Goal: Information Seeking & Learning: Learn about a topic

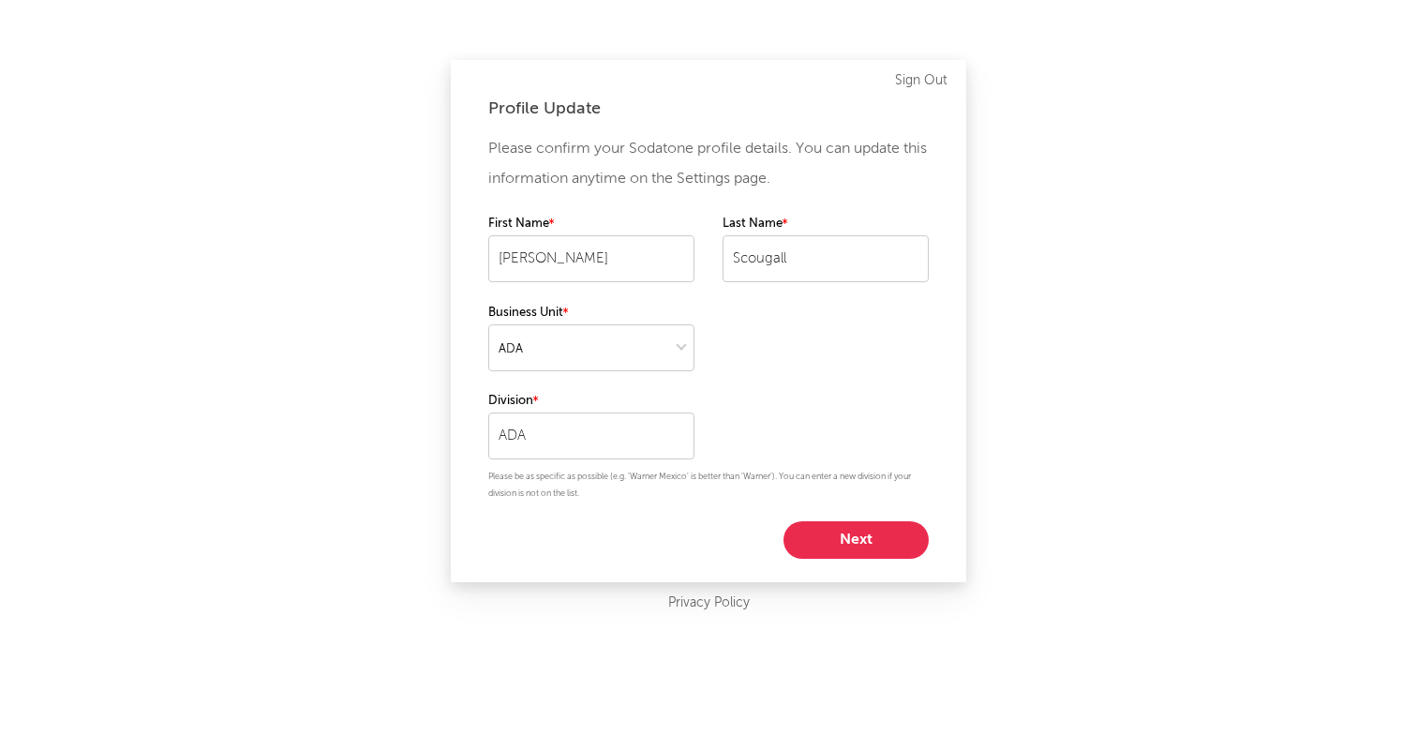
click at [847, 549] on button "Next" at bounding box center [856, 539] width 145 height 37
select select "assistant_coordinator"
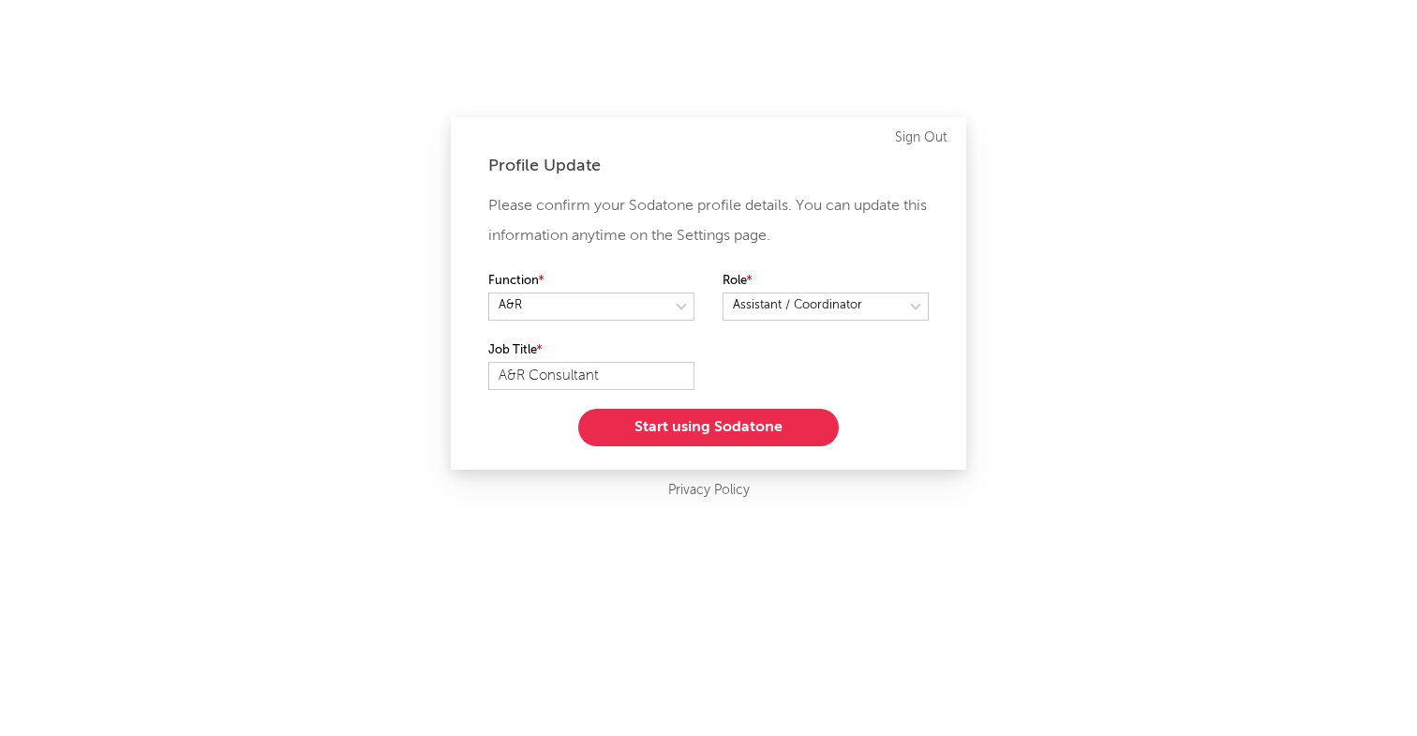
click at [788, 425] on button "Start using Sodatone" at bounding box center [708, 427] width 261 height 37
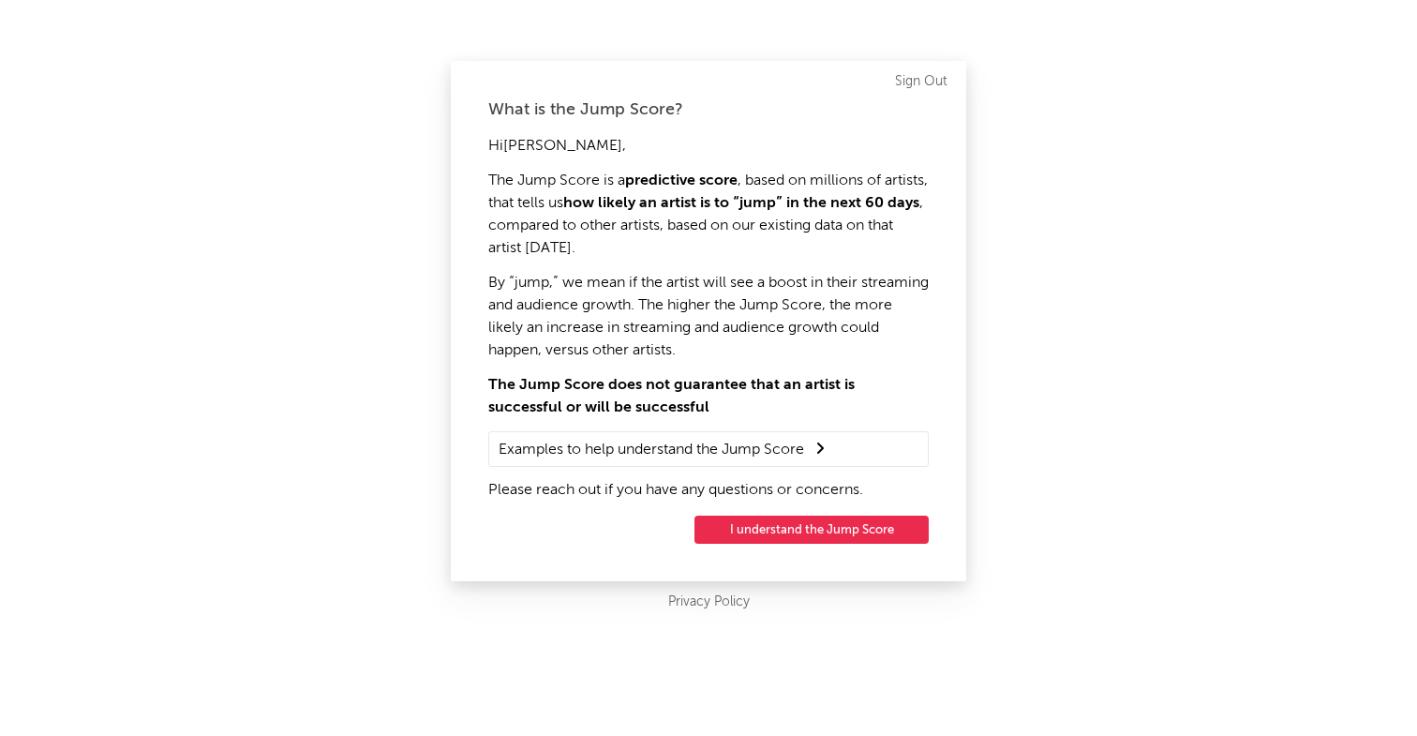
click at [810, 539] on button "I understand the Jump Score" at bounding box center [812, 529] width 234 height 28
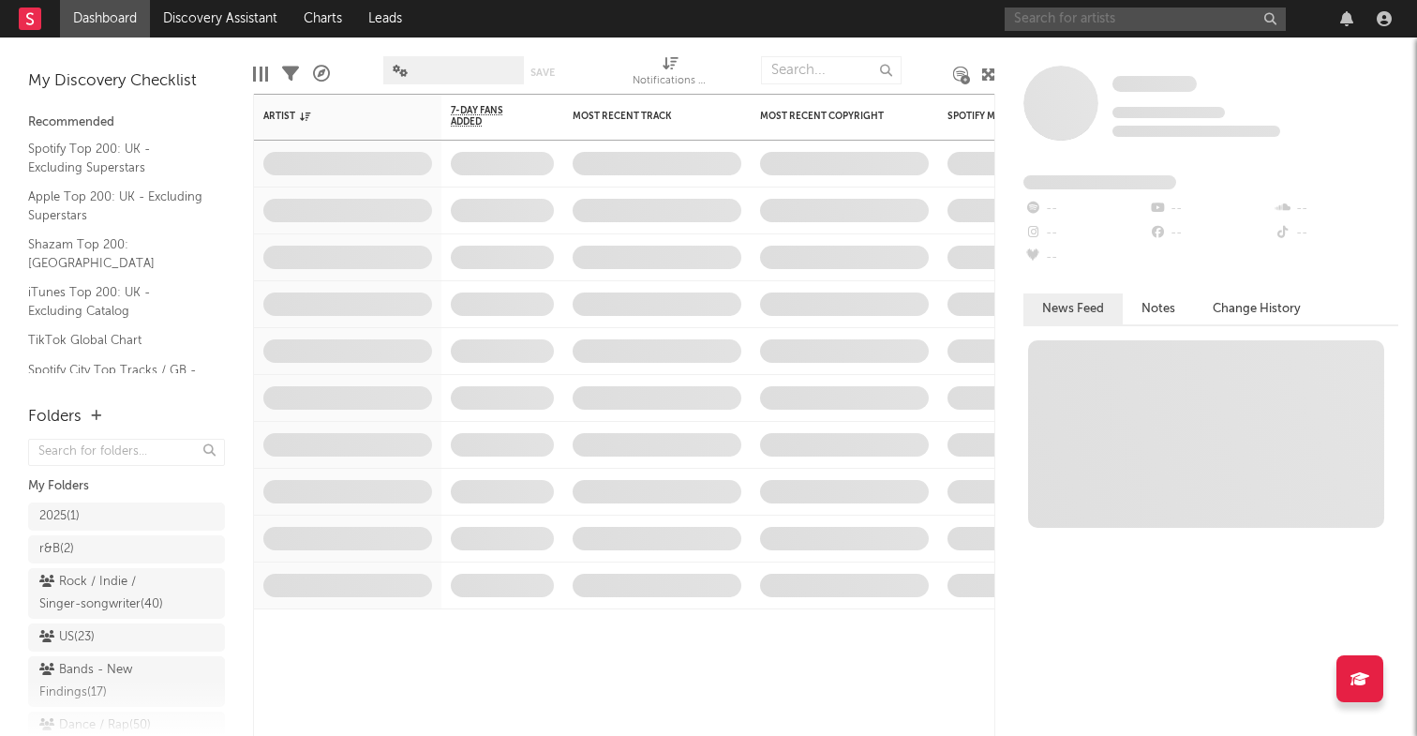
click at [1118, 19] on input "text" at bounding box center [1145, 18] width 281 height 23
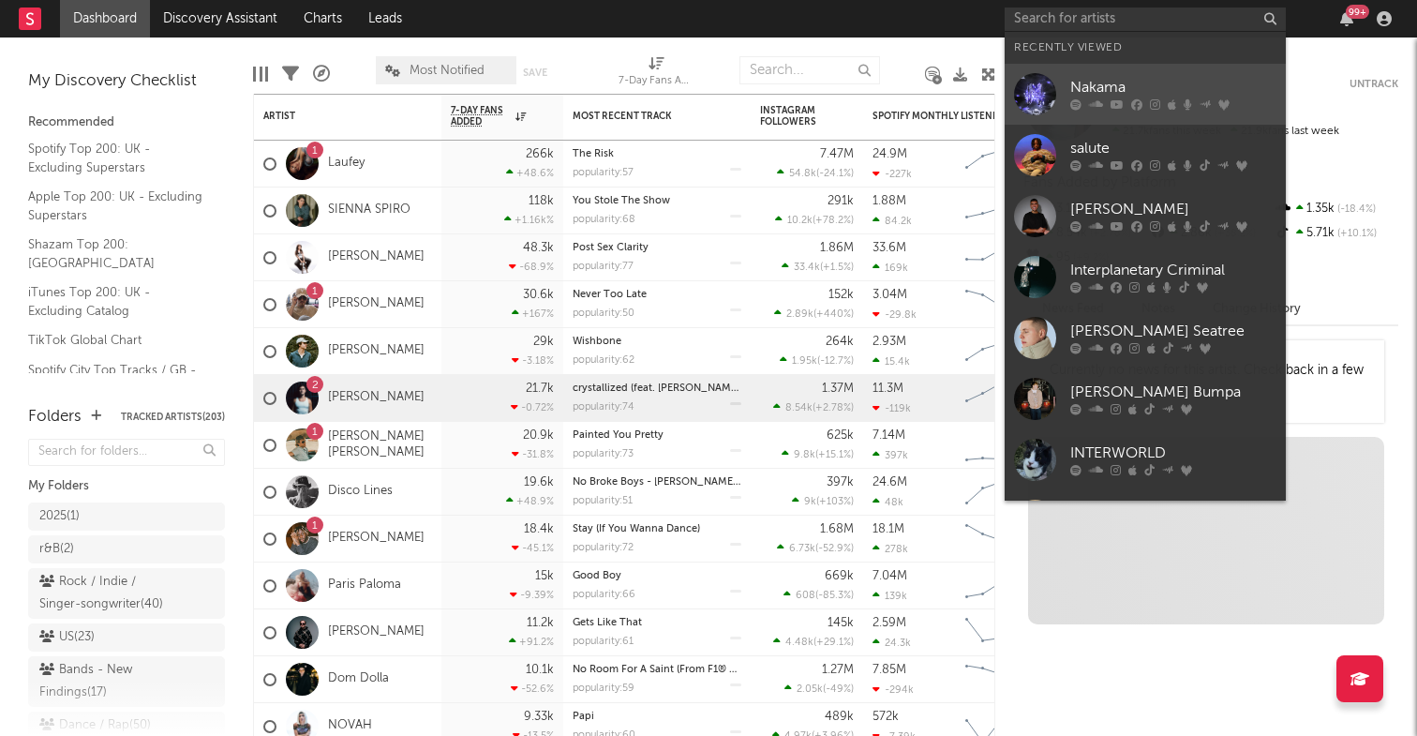
click at [1117, 87] on div "Nakama" at bounding box center [1173, 88] width 206 height 22
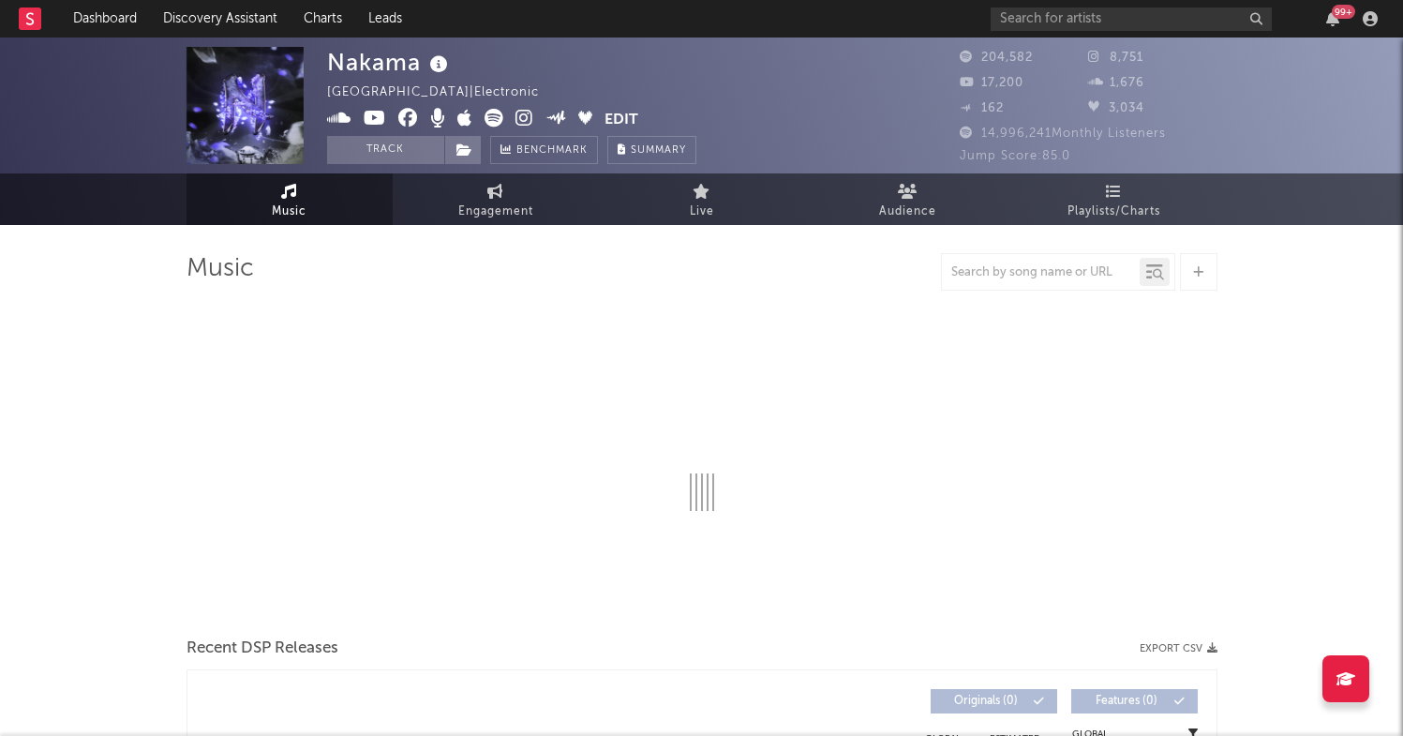
select select "6m"
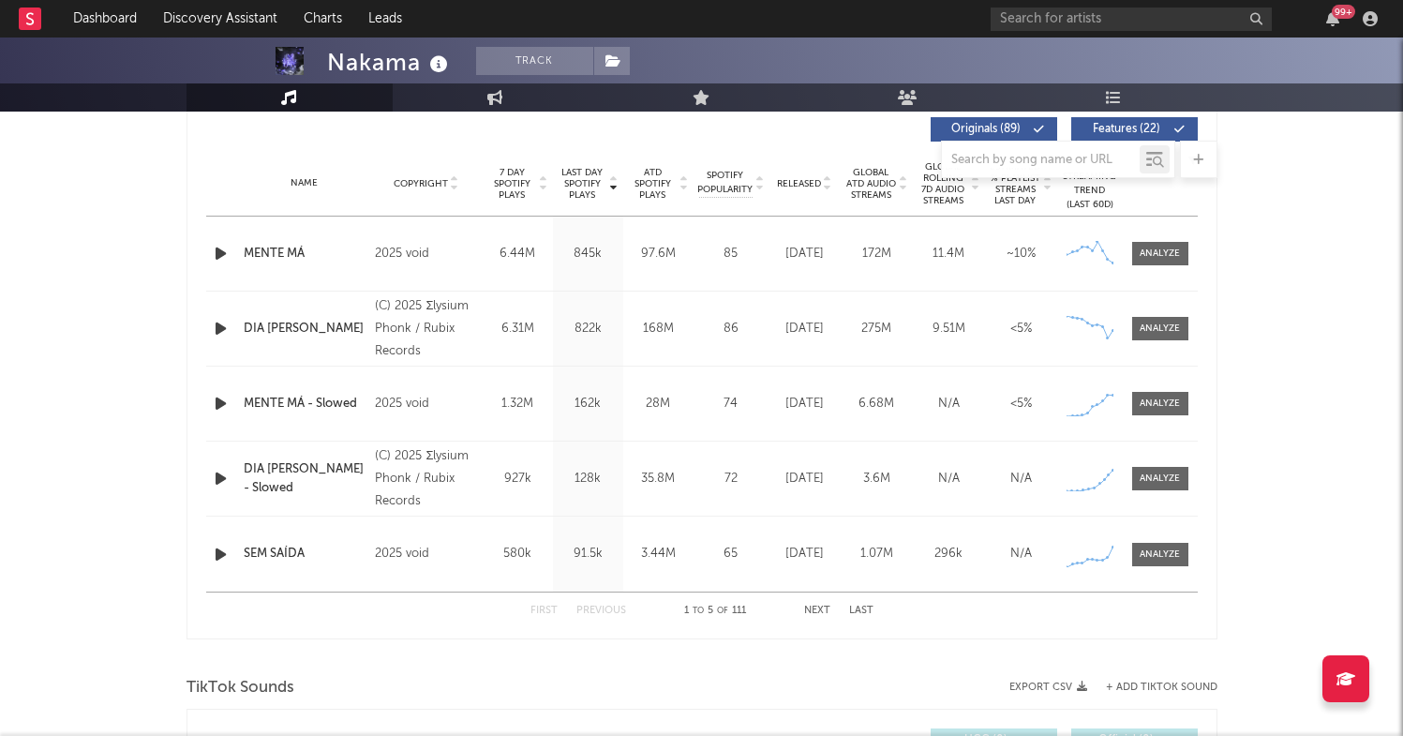
scroll to position [551, 0]
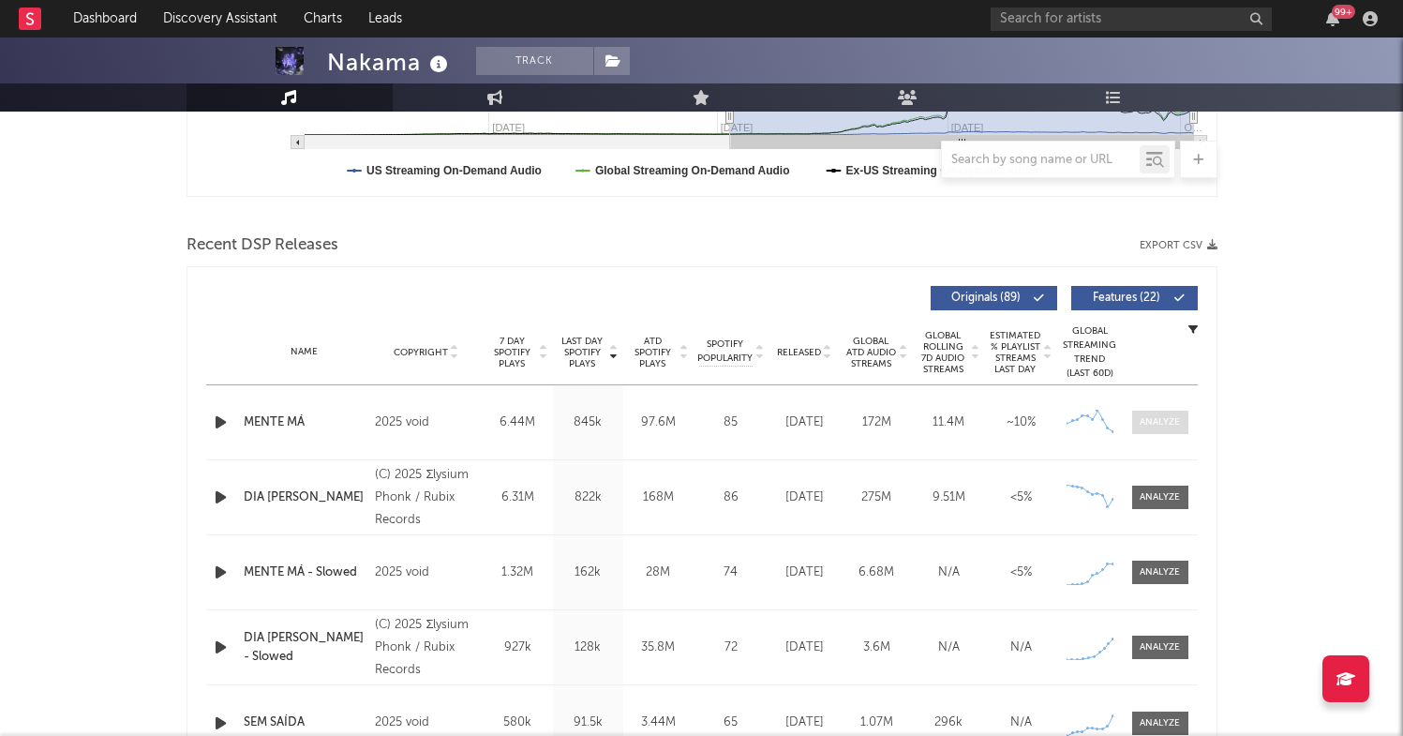
click at [1141, 422] on div at bounding box center [1160, 422] width 40 height 14
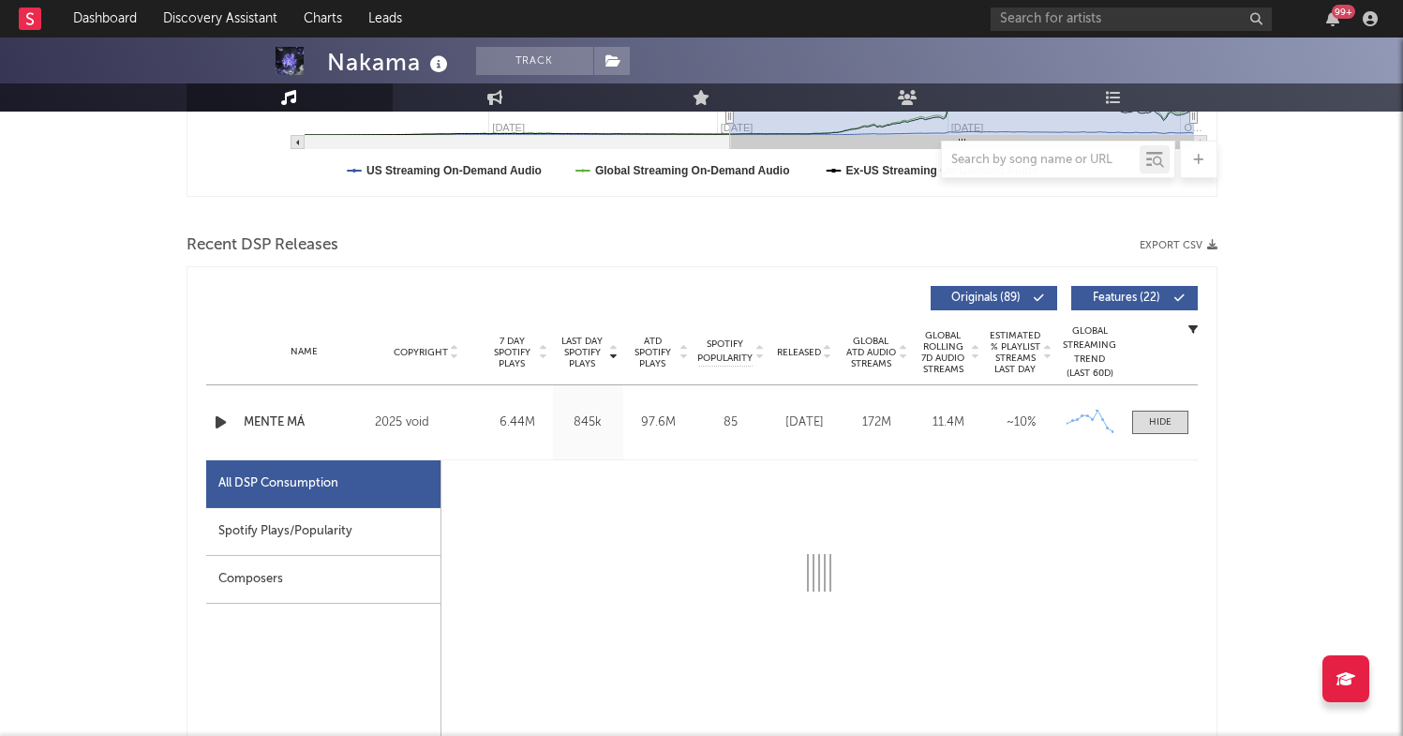
select select "1w"
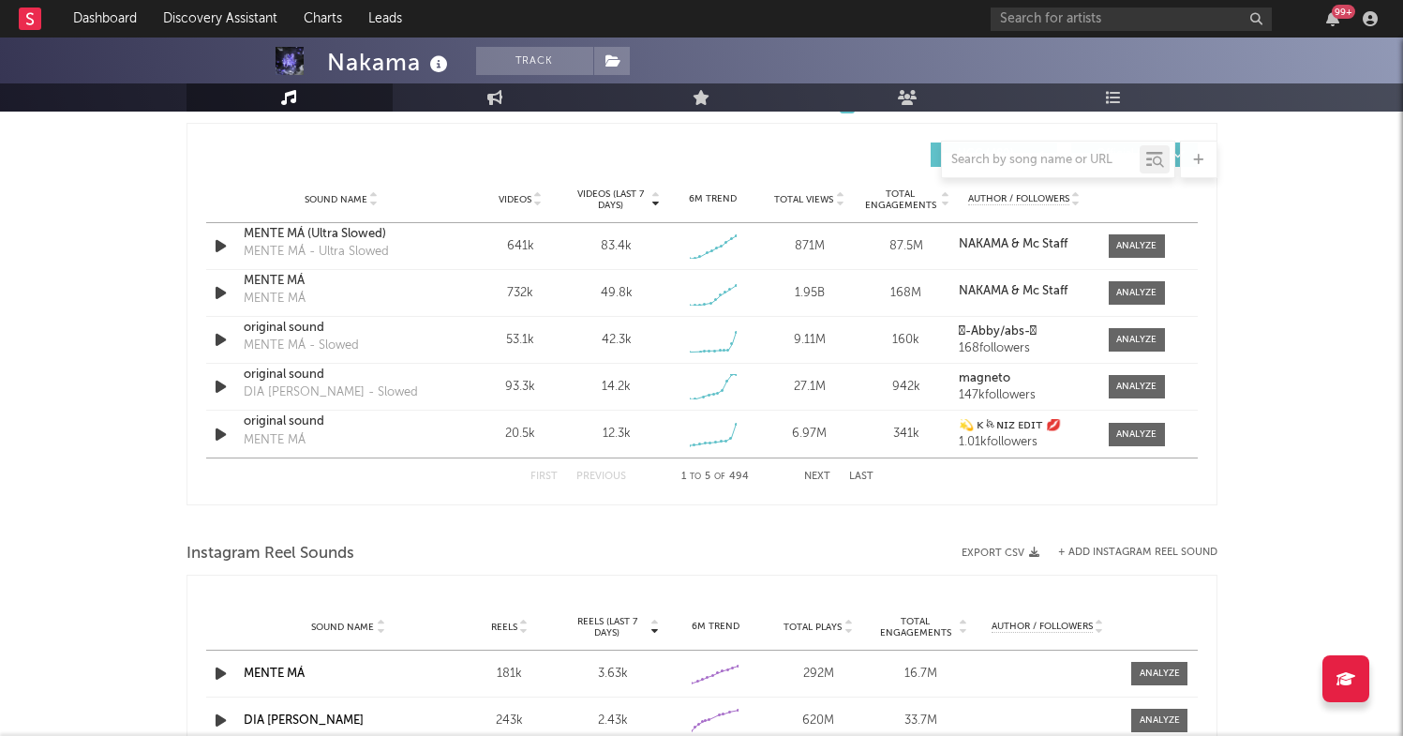
scroll to position [2184, 0]
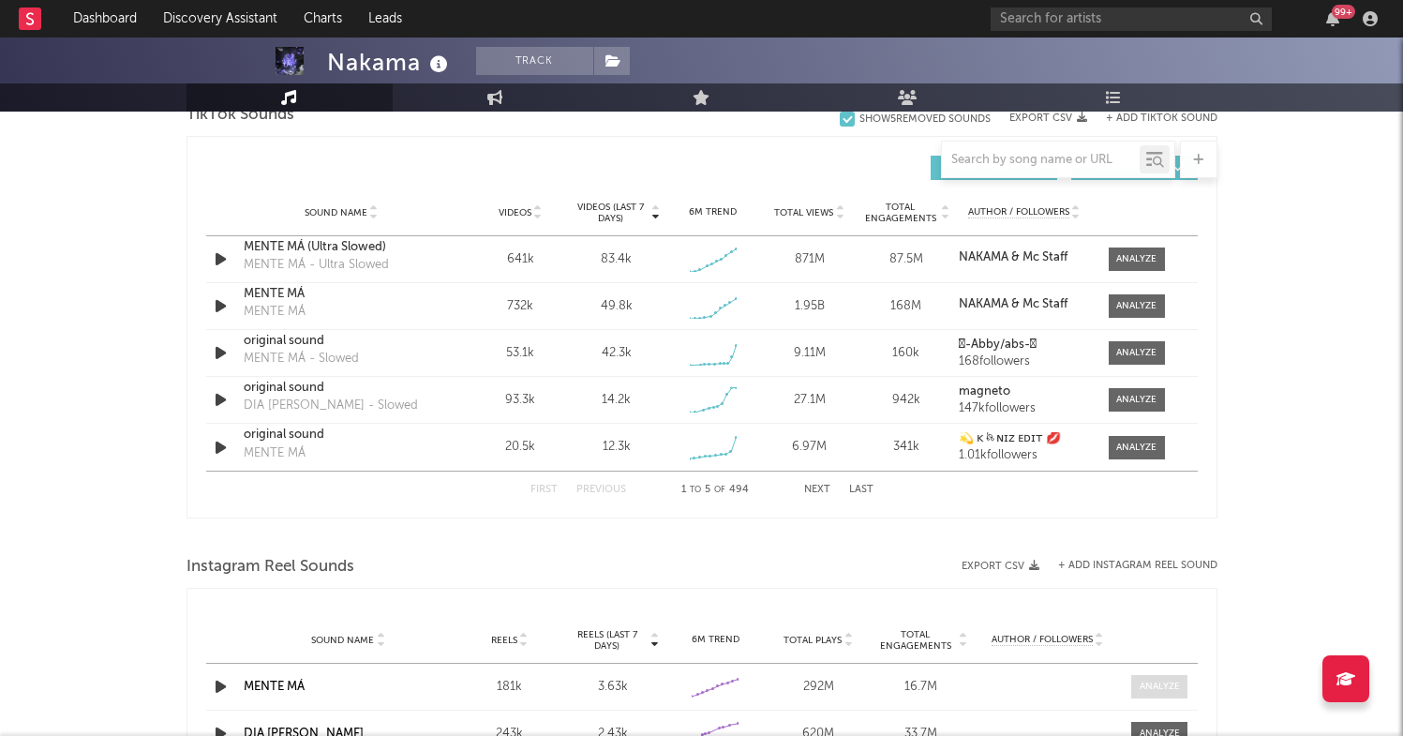
click at [1165, 678] on span at bounding box center [1159, 686] width 56 height 23
select select "1w"
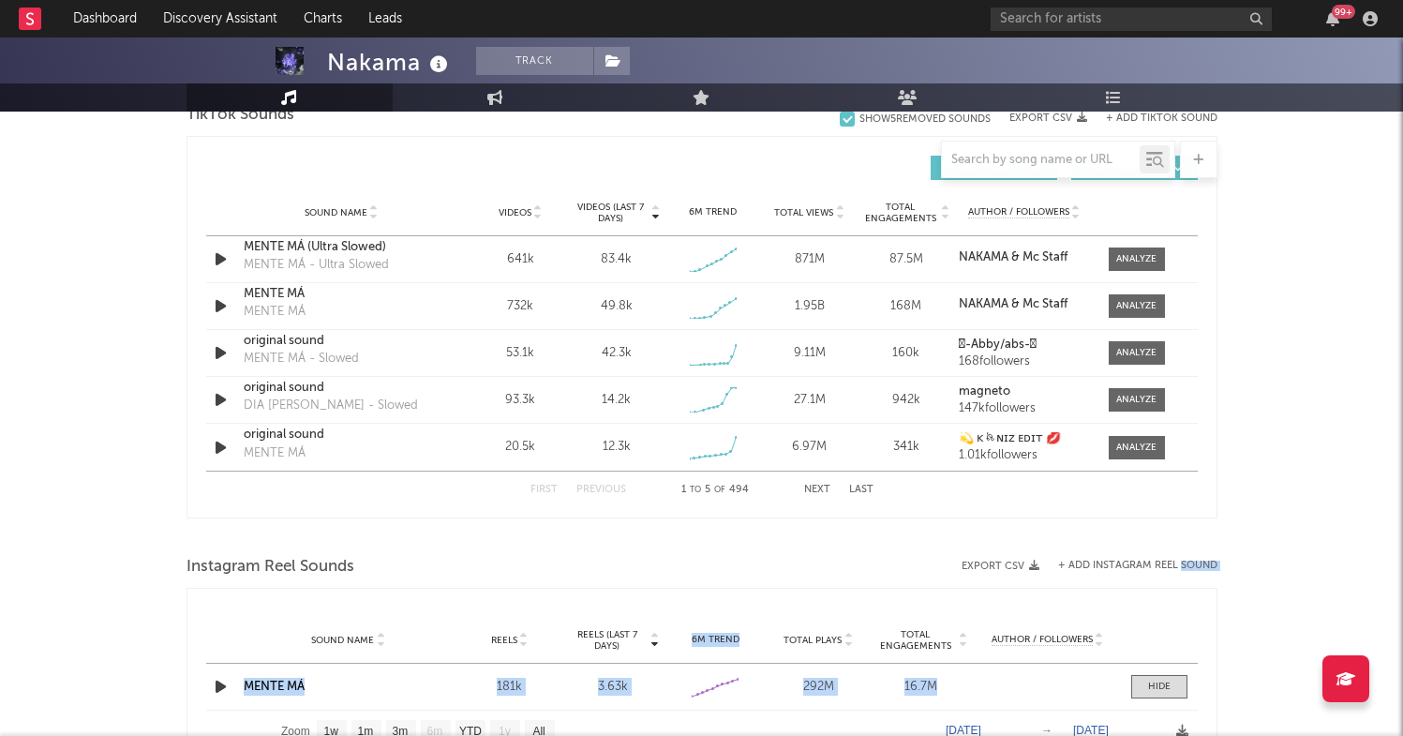
drag, startPoint x: 1152, startPoint y: 687, endPoint x: 1180, endPoint y: 570, distance: 120.5
click at [1140, 266] on span at bounding box center [1137, 258] width 56 height 23
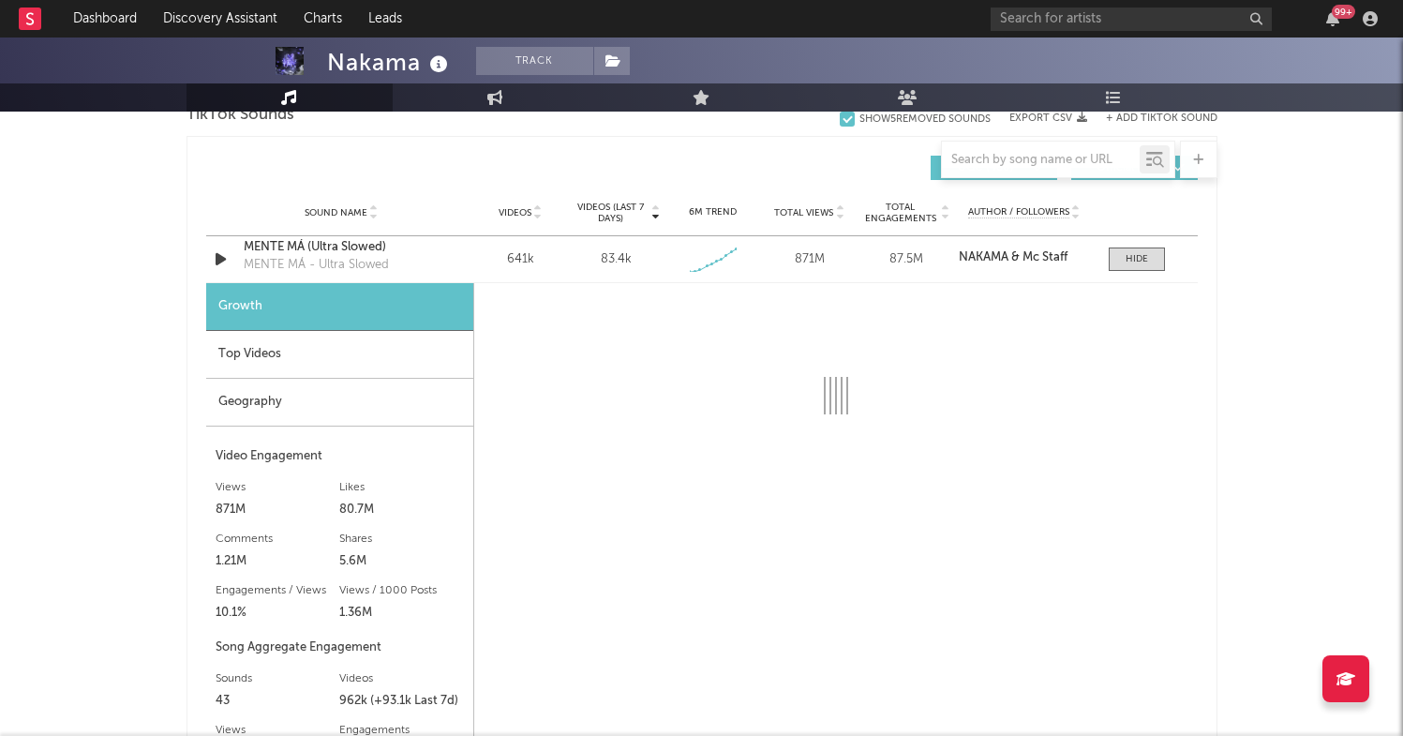
select select "1w"
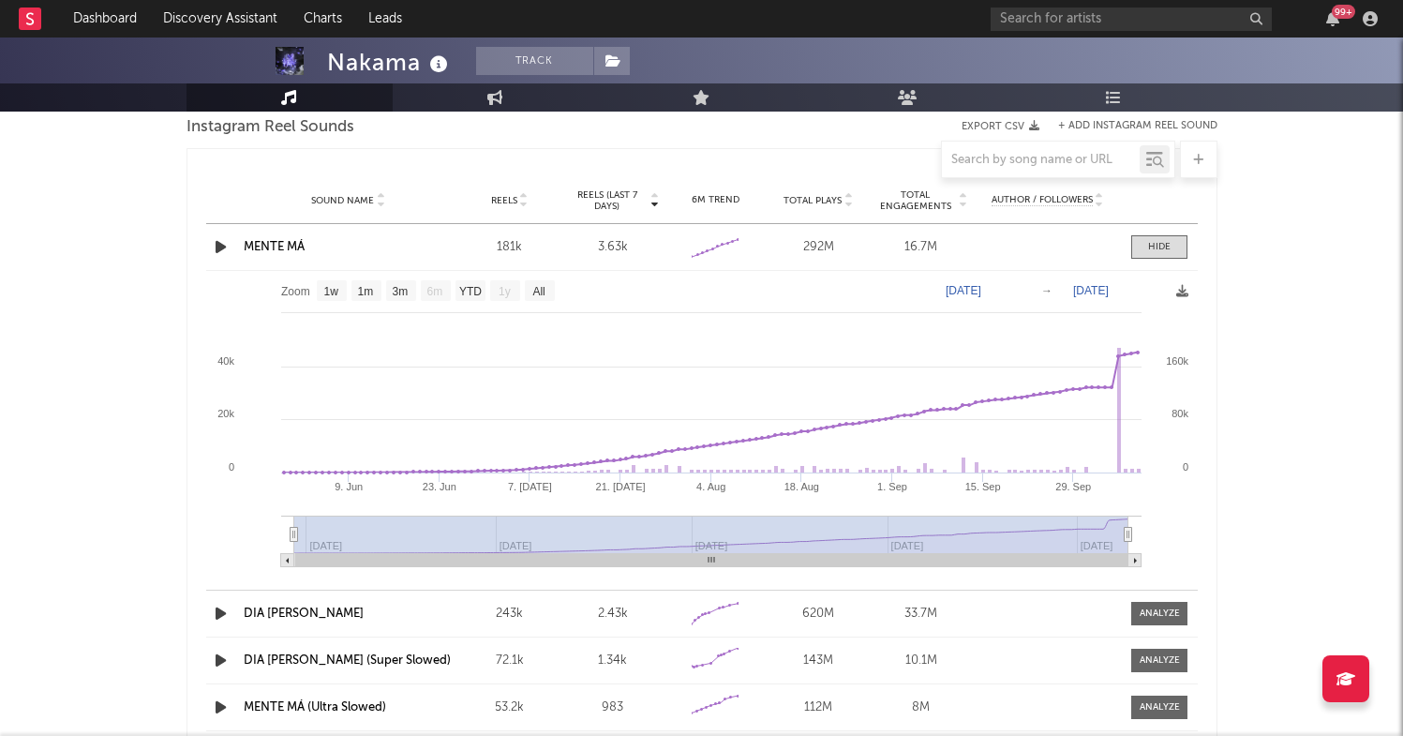
scroll to position [3149, 0]
